Goal: Information Seeking & Learning: Learn about a topic

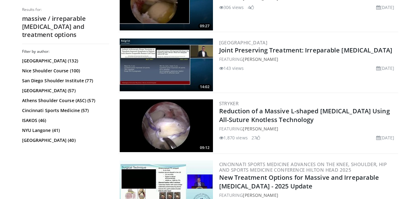
scroll to position [464, 0]
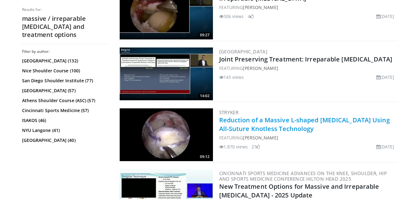
click at [267, 124] on link "Reduction of a Massive L-shaped [MEDICAL_DATA] Using All-Suture Knotless Techno…" at bounding box center [304, 124] width 171 height 17
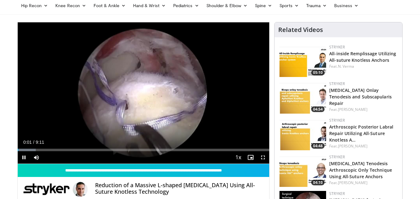
scroll to position [39, 0]
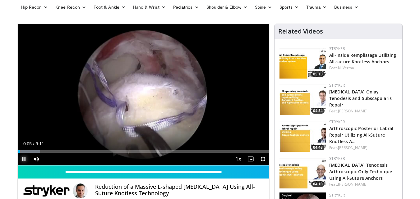
click at [19, 158] on span "Video Player" at bounding box center [24, 159] width 12 height 12
click at [335, 94] on link "[MEDICAL_DATA] Onlay Tenodesis and Subscapularis Repair" at bounding box center [360, 98] width 62 height 19
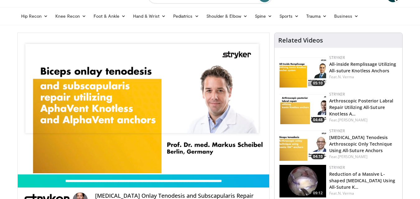
scroll to position [47, 0]
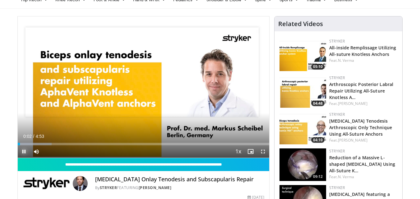
click at [23, 151] on span "Video Player" at bounding box center [24, 151] width 12 height 12
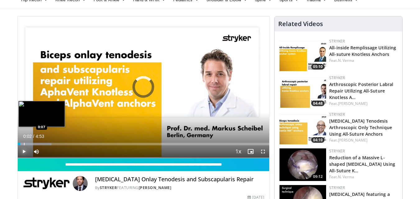
click at [23, 144] on div "Loaded : 13.49% 0:02 0:07" at bounding box center [144, 144] width 252 height 2
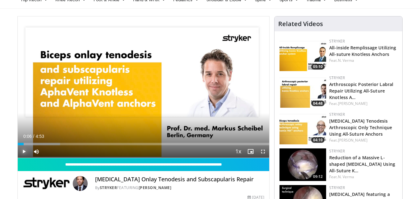
click at [24, 148] on span "Video Player" at bounding box center [24, 151] width 12 height 12
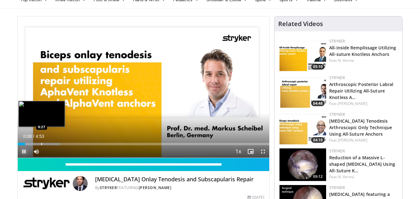
click at [41, 141] on div "Loaded : 16.87% 0:08 0:27" at bounding box center [144, 143] width 252 height 6
click at [24, 141] on div "Loaded : 30.38% 0:29 0:07" at bounding box center [144, 143] width 252 height 6
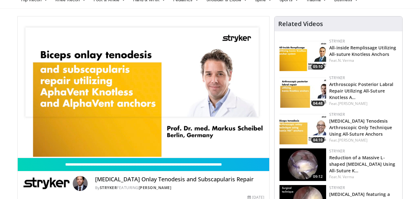
click at [31, 143] on video-js "**********" at bounding box center [144, 87] width 252 height 142
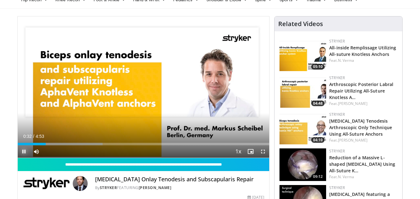
click at [27, 153] on span "Video Player" at bounding box center [24, 151] width 12 height 12
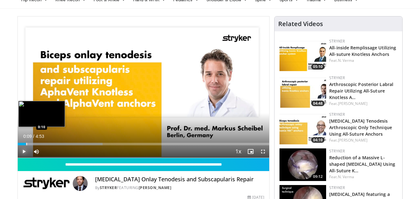
click at [26, 144] on div "Progress Bar" at bounding box center [26, 144] width 1 height 2
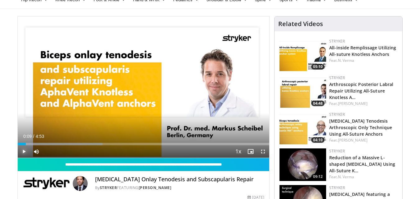
click at [25, 151] on span "Video Player" at bounding box center [24, 151] width 12 height 12
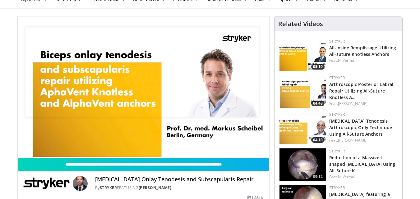
click at [25, 151] on video-js "**********" at bounding box center [144, 87] width 252 height 142
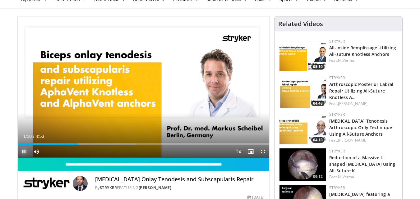
click at [25, 154] on span "Video Player" at bounding box center [24, 151] width 12 height 12
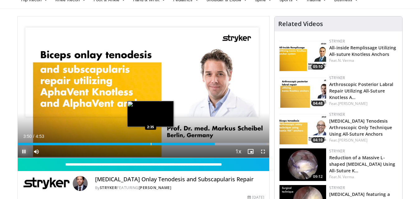
click at [150, 140] on div "Loaded : 98.85% 3:49 2:35" at bounding box center [144, 143] width 252 height 6
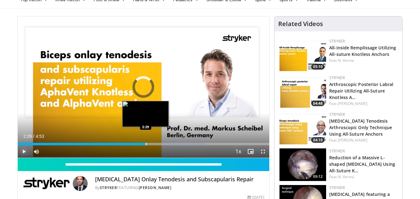
click at [145, 140] on div "Loaded : 74.29% 2:29 2:29" at bounding box center [144, 143] width 252 height 6
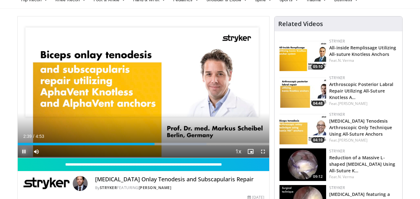
click at [26, 149] on span "Video Player" at bounding box center [24, 151] width 12 height 12
